Goal: Task Accomplishment & Management: Manage account settings

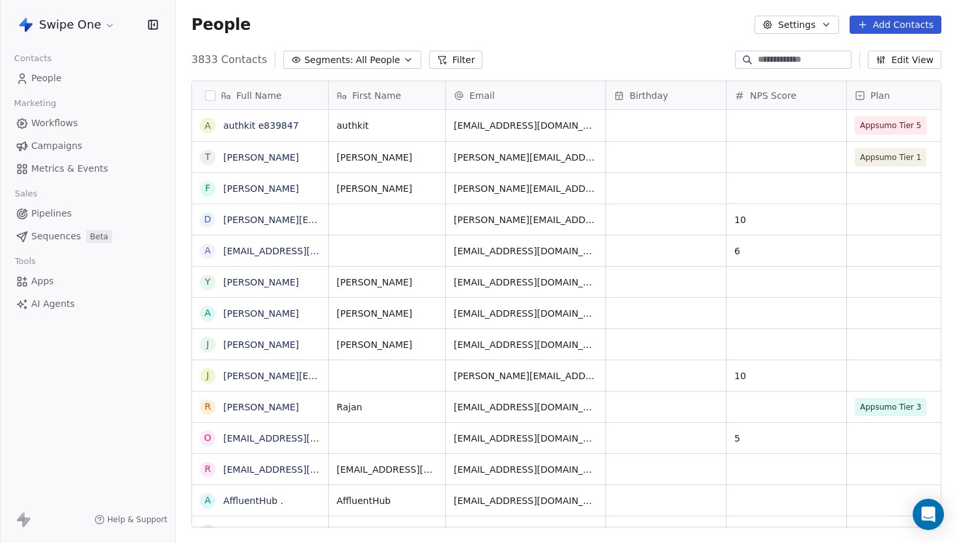
scroll to position [478, 781]
